Goal: Transaction & Acquisition: Purchase product/service

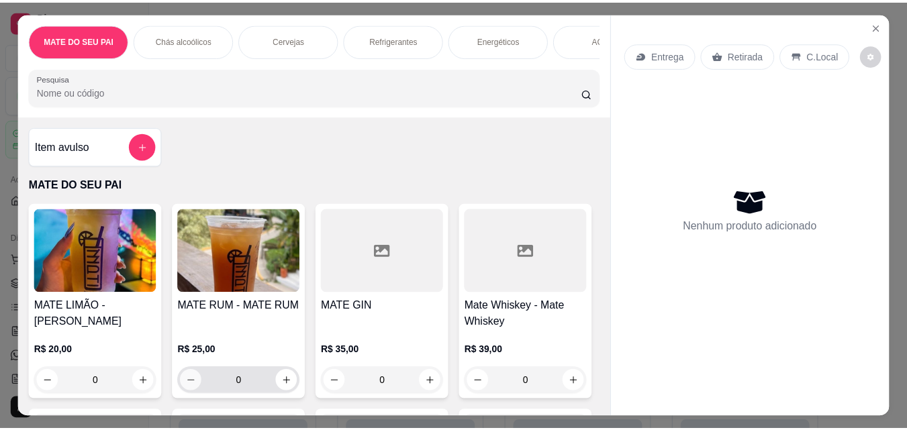
scroll to position [132, 0]
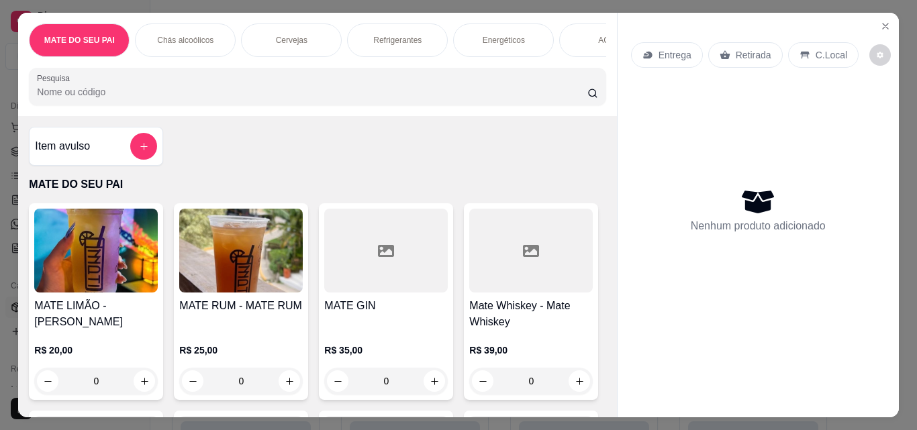
click at [256, 258] on img at bounding box center [241, 251] width 124 height 84
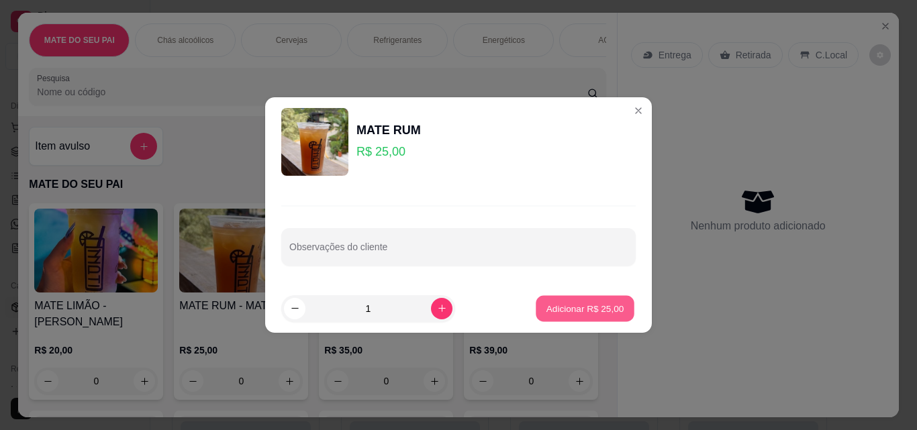
click at [565, 308] on p "Adicionar R$ 25,00" at bounding box center [586, 308] width 78 height 13
type input "1"
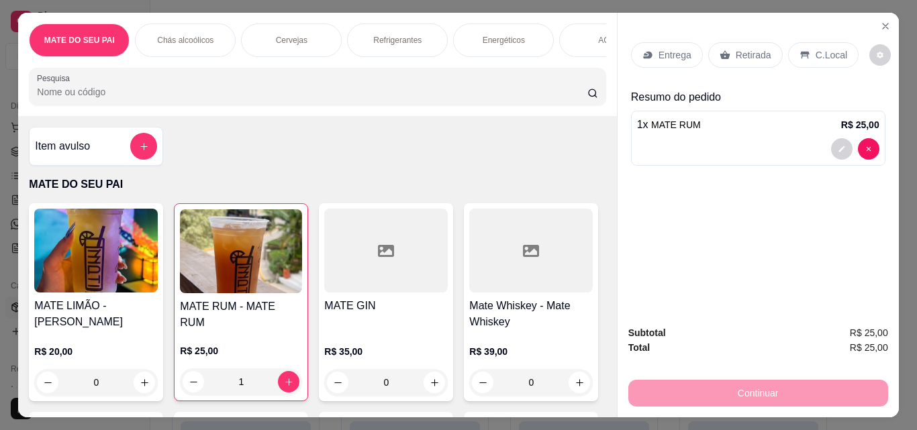
click at [753, 48] on p "Retirada" at bounding box center [754, 54] width 36 height 13
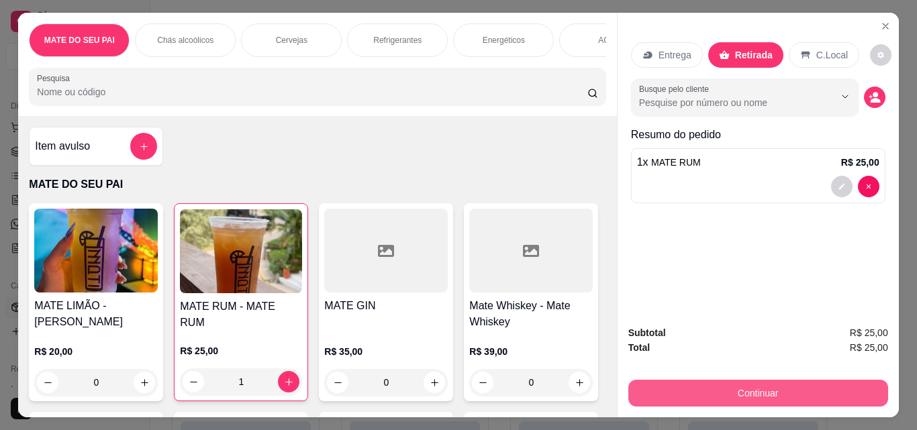
click at [722, 380] on button "Continuar" at bounding box center [758, 393] width 260 height 27
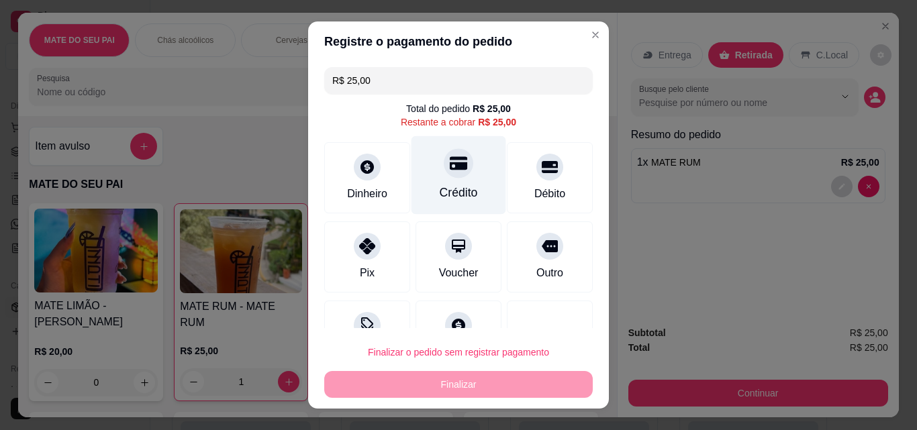
click at [468, 183] on div "Crédito" at bounding box center [459, 175] width 95 height 79
type input "R$ 0,00"
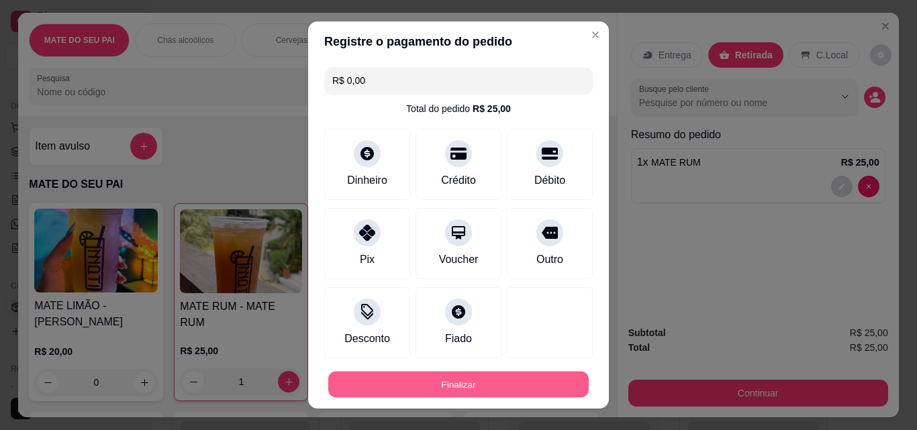
click at [419, 390] on button "Finalizar" at bounding box center [458, 385] width 261 height 26
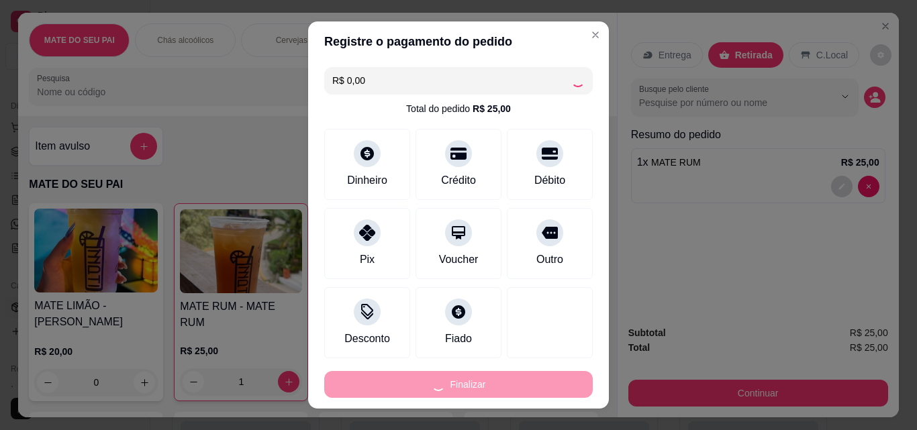
type input "0"
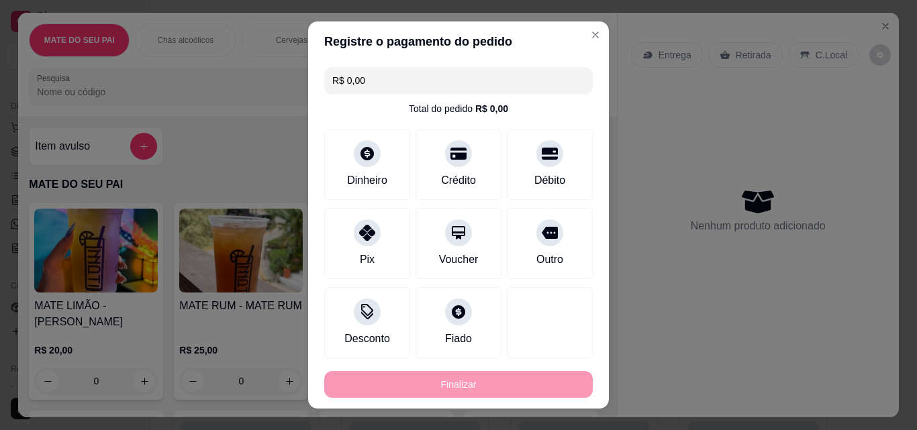
type input "-R$ 25,00"
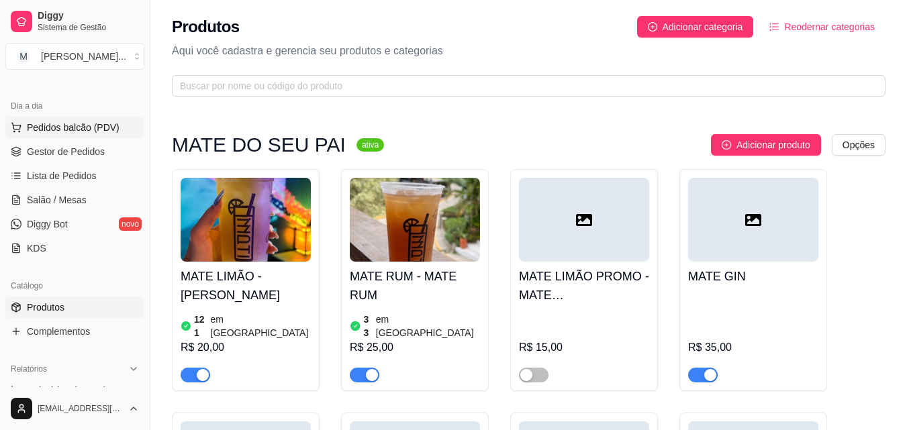
click at [99, 136] on button "Pedidos balcão (PDV)" at bounding box center [74, 127] width 139 height 21
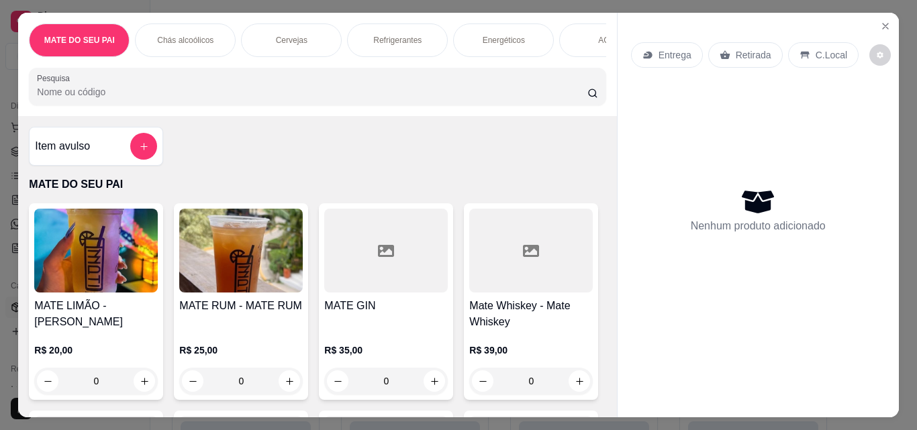
click at [259, 236] on img at bounding box center [241, 251] width 124 height 84
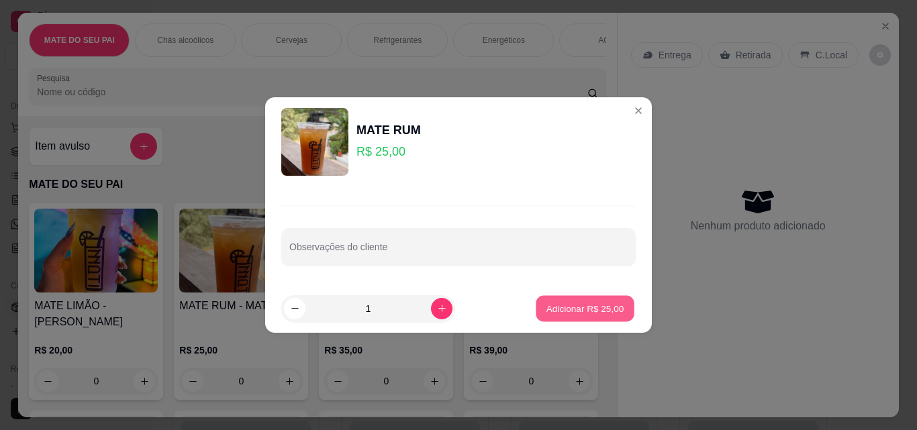
click at [592, 301] on button "Adicionar R$ 25,00" at bounding box center [585, 308] width 99 height 26
type input "1"
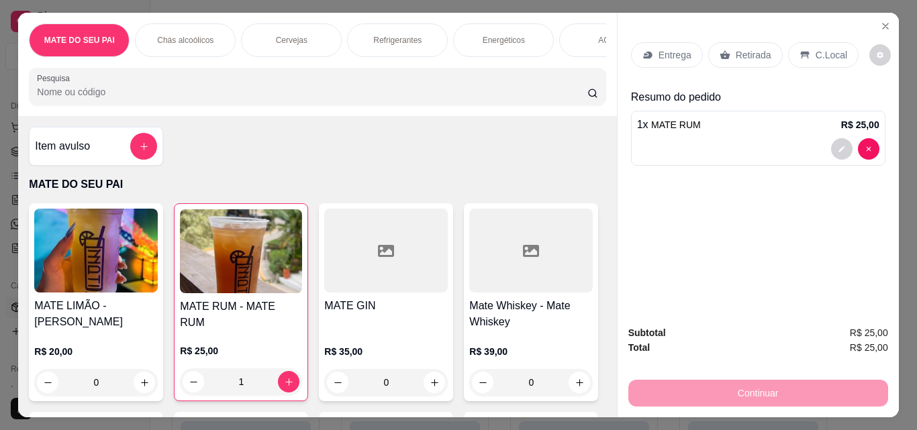
click at [738, 62] on div "Retirada" at bounding box center [745, 55] width 75 height 26
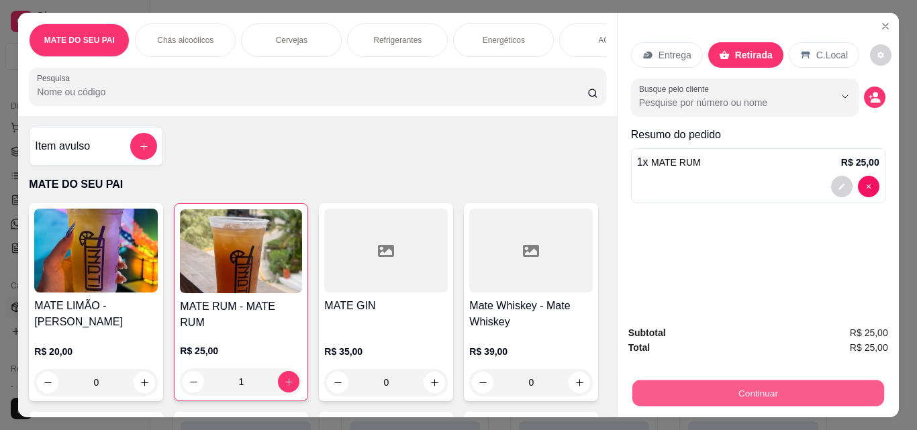
click at [718, 398] on button "Continuar" at bounding box center [758, 393] width 252 height 26
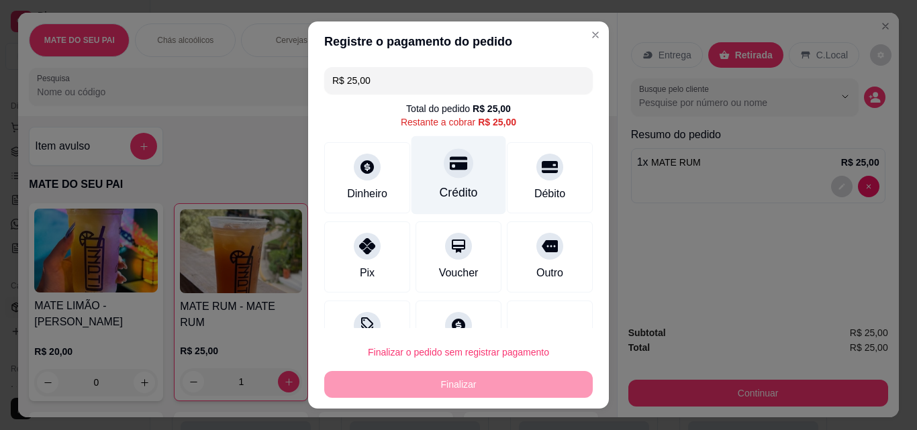
click at [422, 186] on div "Crédito" at bounding box center [459, 175] width 95 height 79
type input "R$ 0,00"
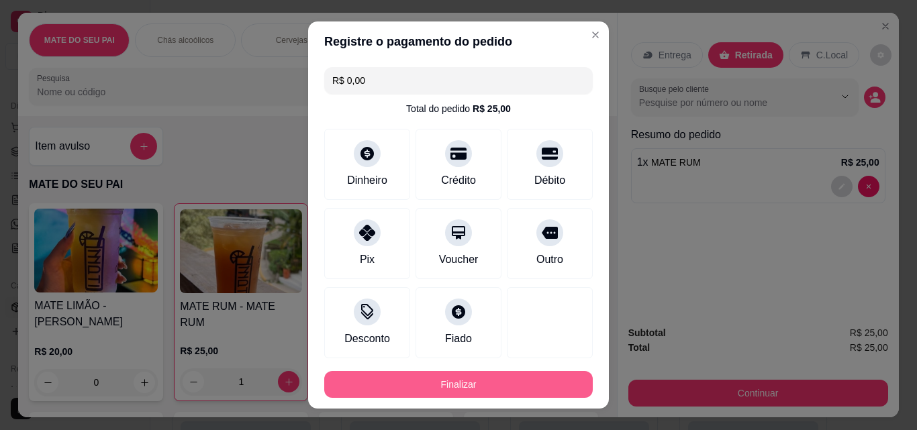
click at [413, 387] on button "Finalizar" at bounding box center [458, 384] width 269 height 27
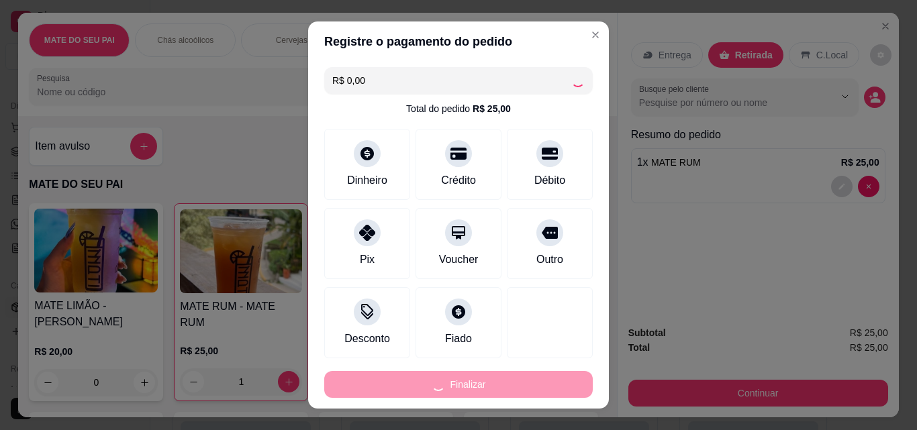
type input "0"
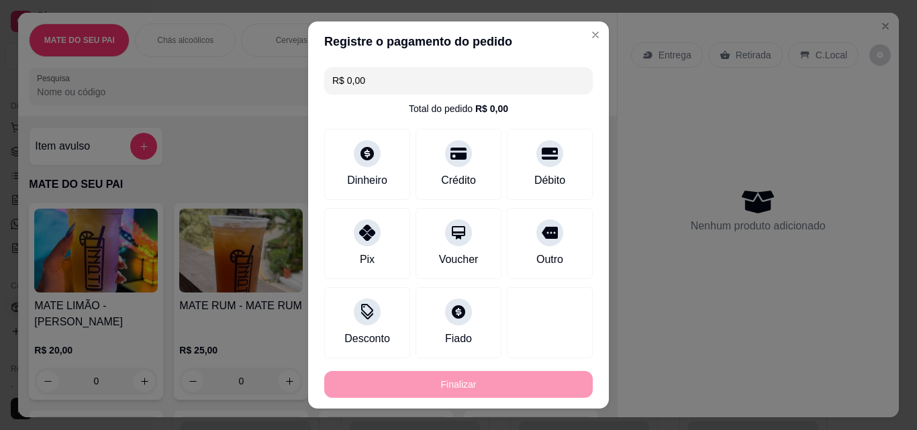
type input "-R$ 25,00"
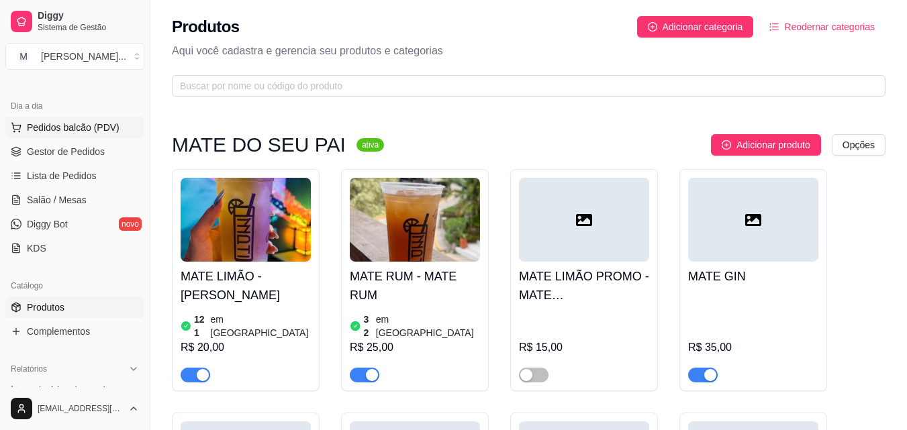
click at [71, 125] on span "Pedidos balcão (PDV)" at bounding box center [73, 127] width 93 height 13
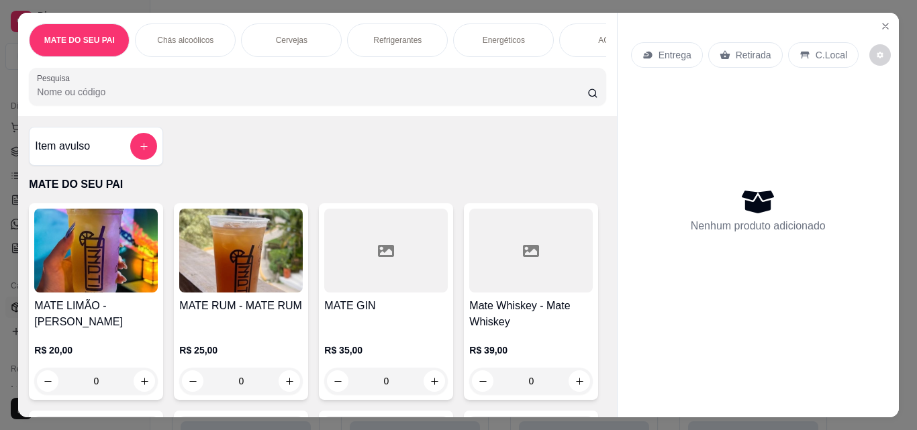
click at [251, 283] on img at bounding box center [241, 251] width 124 height 84
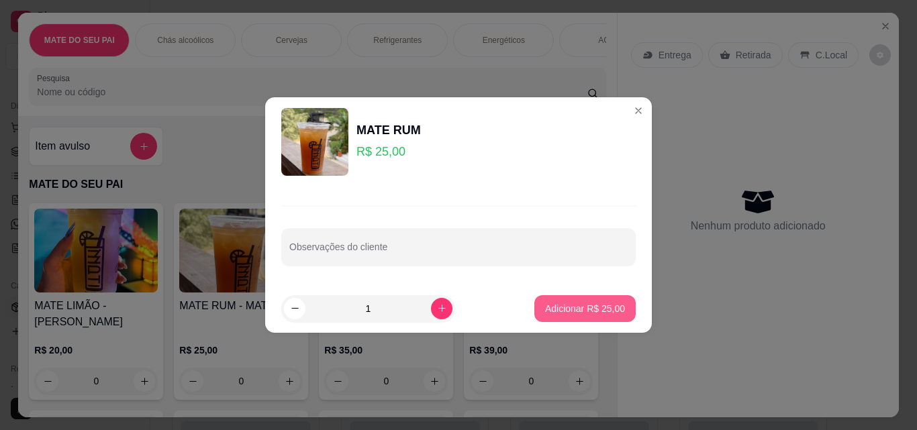
click at [569, 301] on button "Adicionar R$ 25,00" at bounding box center [584, 308] width 101 height 27
type input "1"
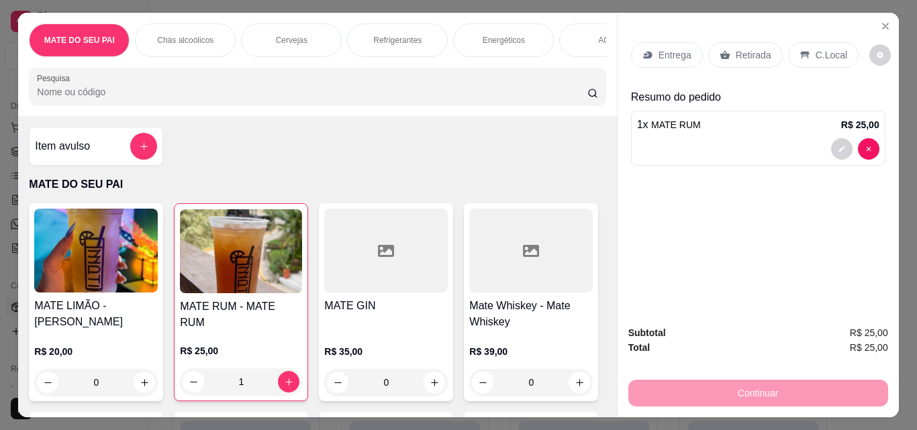
click at [714, 60] on div "Retirada" at bounding box center [745, 55] width 75 height 26
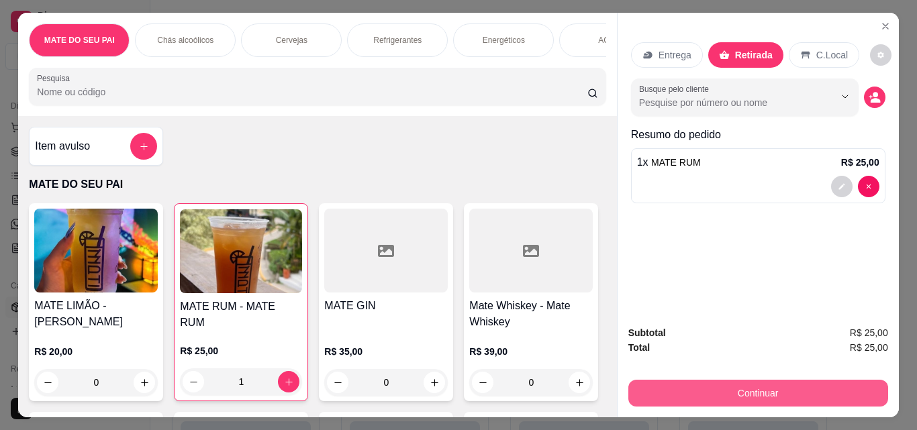
click at [657, 381] on button "Continuar" at bounding box center [758, 393] width 260 height 27
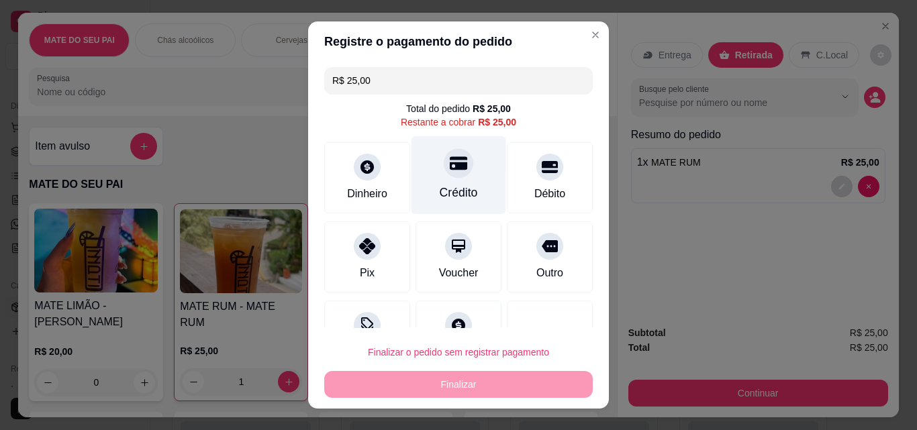
click at [456, 169] on div at bounding box center [459, 163] width 30 height 30
type input "R$ 0,00"
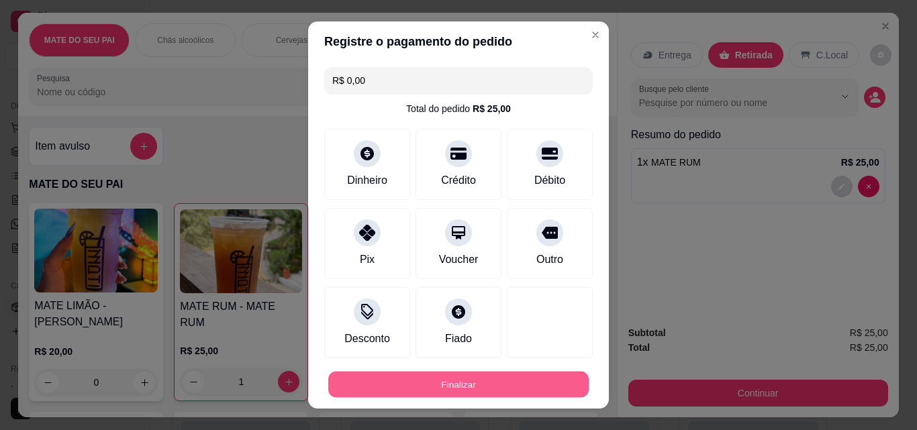
click at [414, 393] on button "Finalizar" at bounding box center [458, 385] width 261 height 26
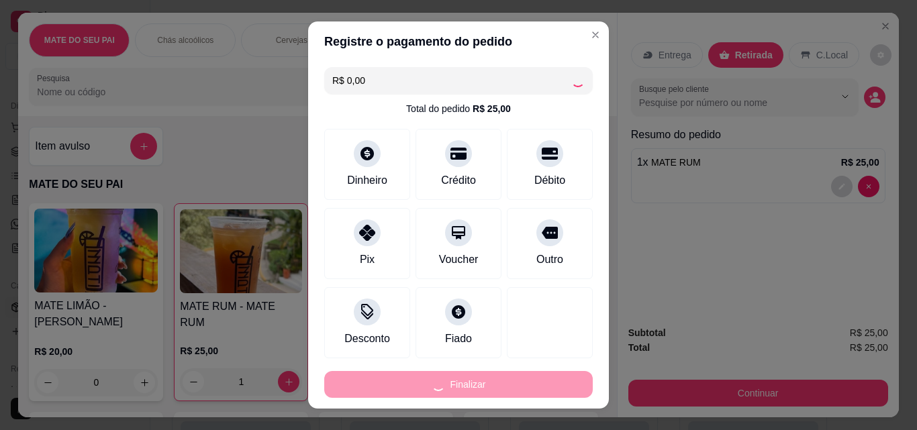
type input "0"
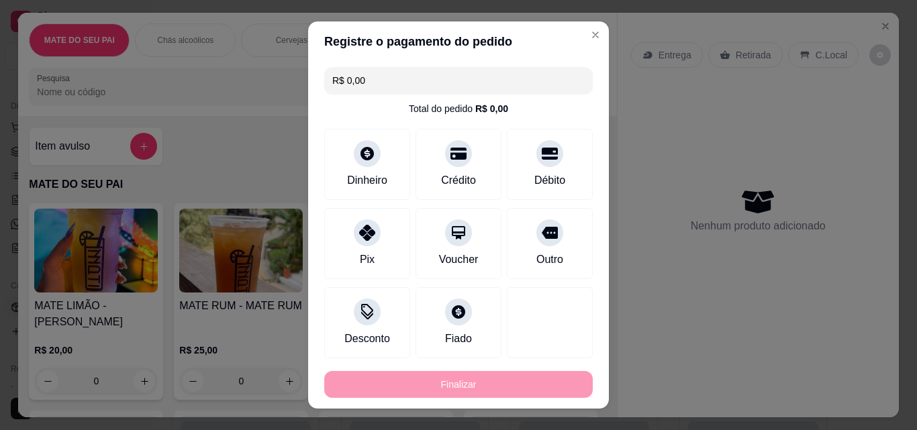
type input "-R$ 25,00"
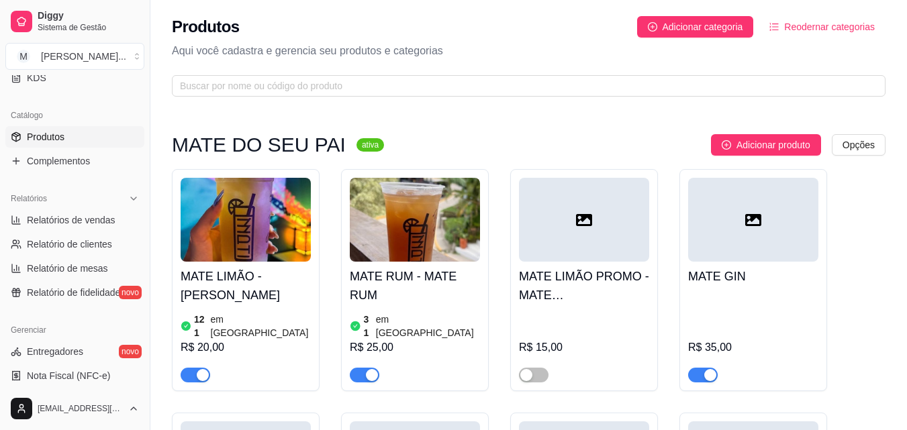
scroll to position [334, 0]
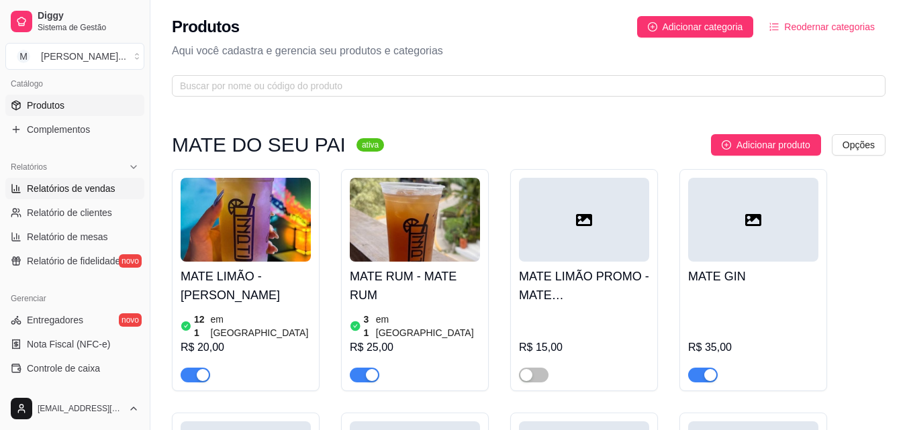
click at [95, 185] on span "Relatórios de vendas" at bounding box center [71, 188] width 89 height 13
